Goal: Transaction & Acquisition: Purchase product/service

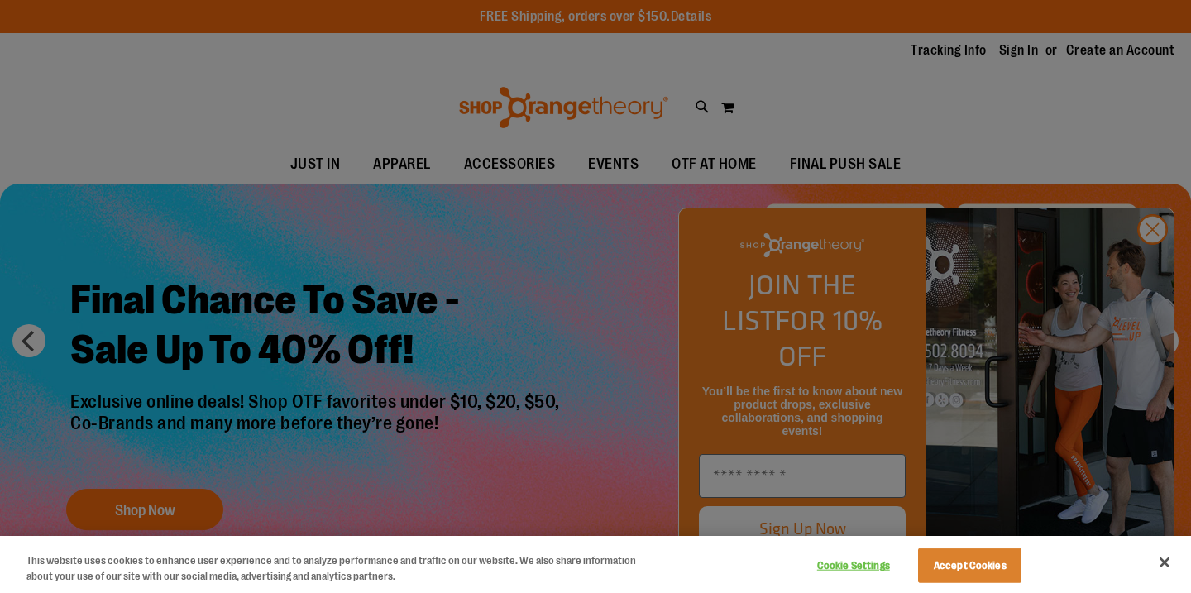
click at [1151, 267] on div at bounding box center [595, 296] width 1191 height 593
click at [1155, 264] on div at bounding box center [595, 296] width 1191 height 593
click at [981, 564] on button "Accept Cookies" at bounding box center [969, 565] width 103 height 35
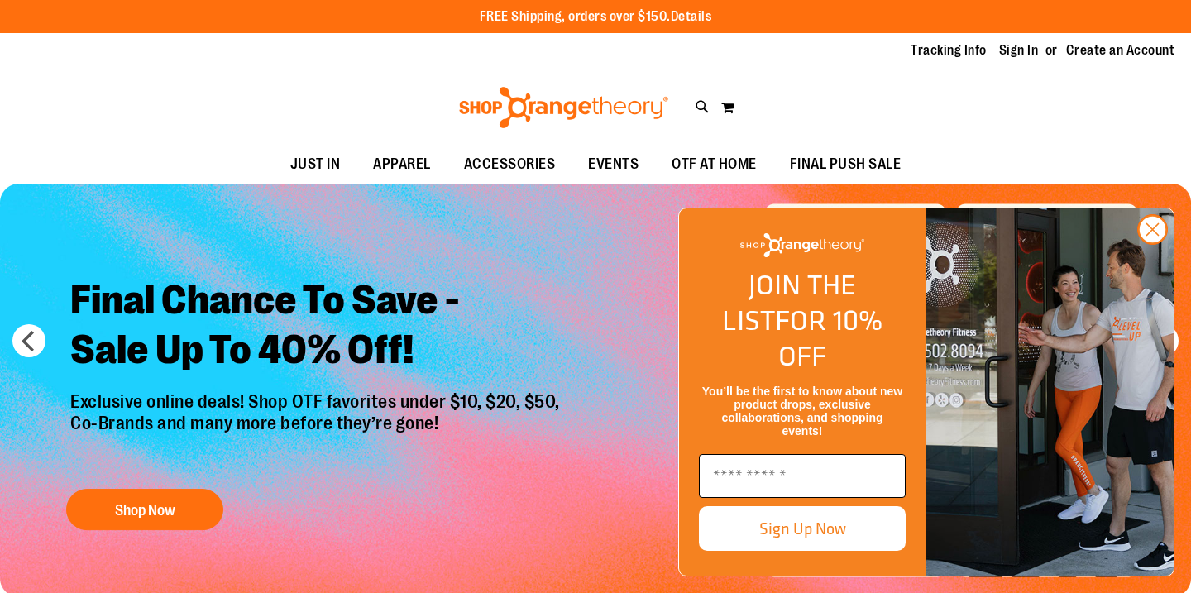
click at [838, 479] on input "Enter email" at bounding box center [802, 476] width 207 height 44
type input "**********"
click at [833, 533] on button "Sign Up Now" at bounding box center [802, 528] width 207 height 45
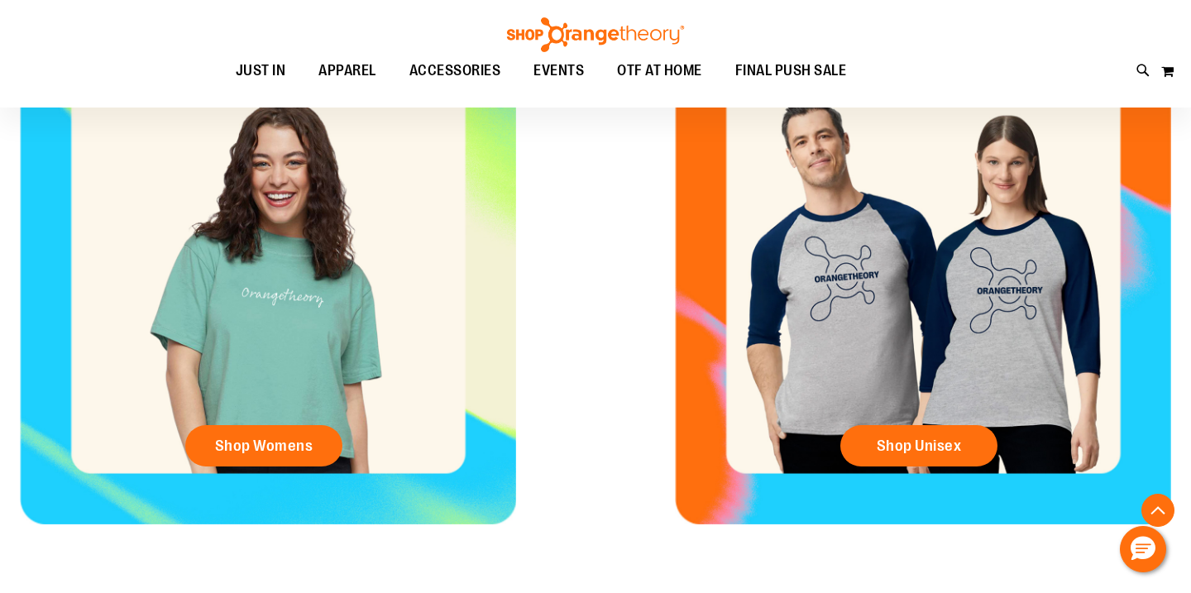
scroll to position [714, 0]
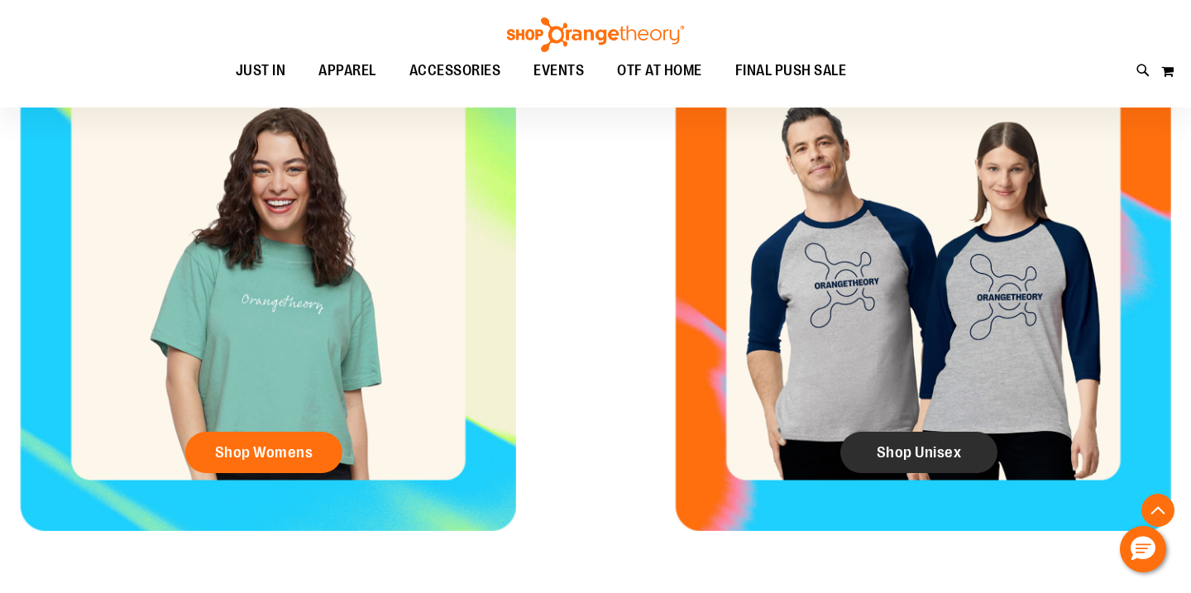
click at [900, 463] on link "Shop Unisex" at bounding box center [918, 452] width 157 height 41
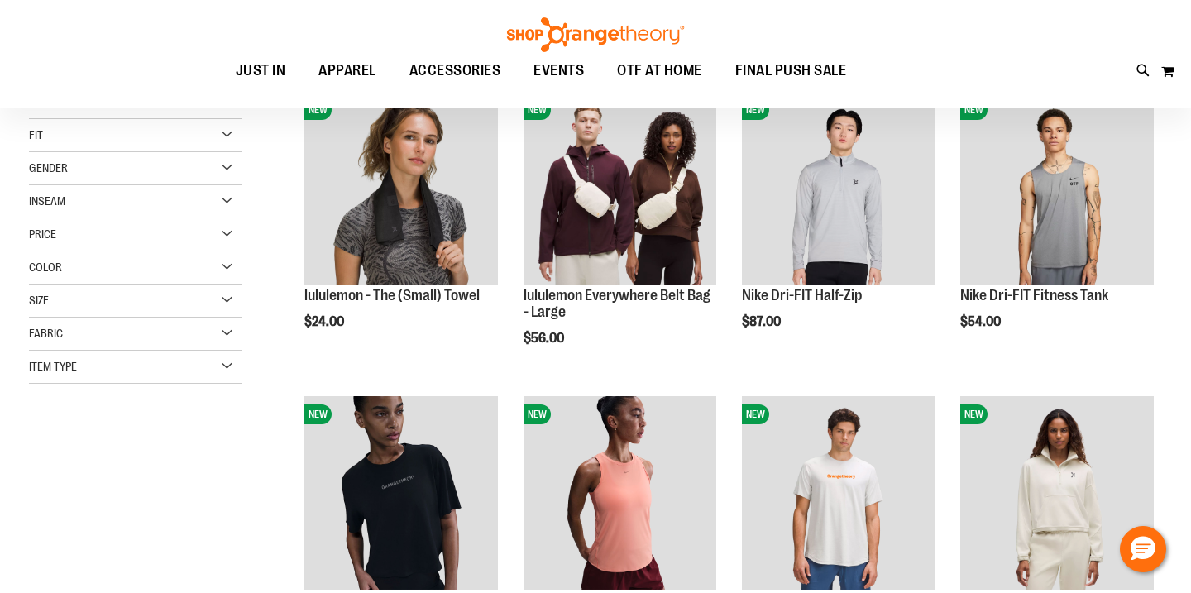
scroll to position [253, 0]
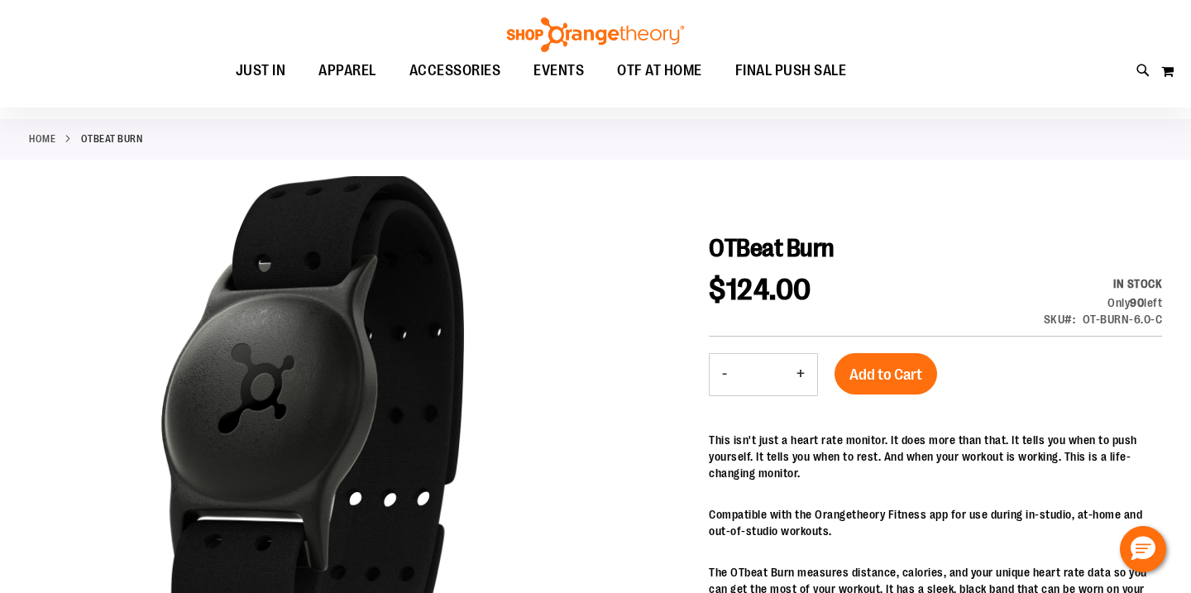
scroll to position [167, 0]
